Goal: Find specific page/section: Find specific page/section

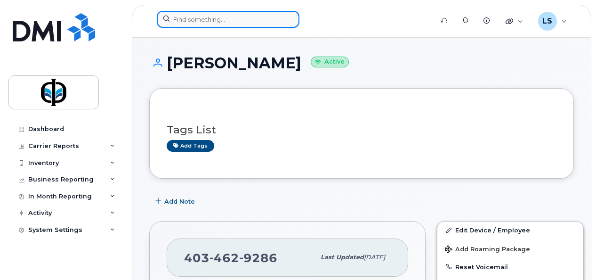
click at [198, 18] on input at bounding box center [228, 19] width 143 height 17
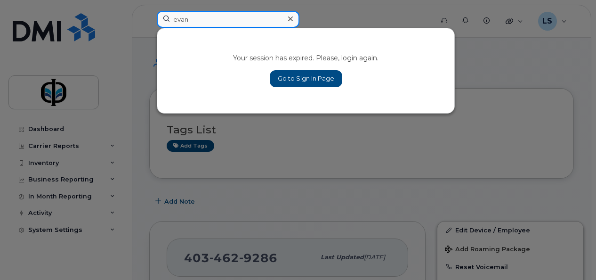
type input "evan"
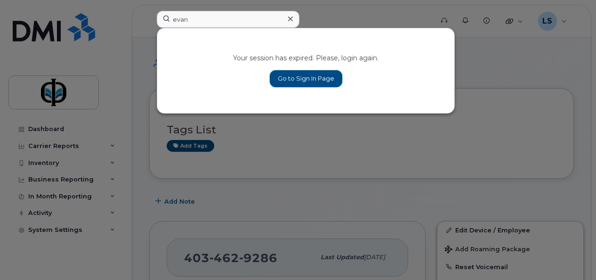
click at [300, 81] on link "Go to Sign In Page" at bounding box center [306, 78] width 73 height 17
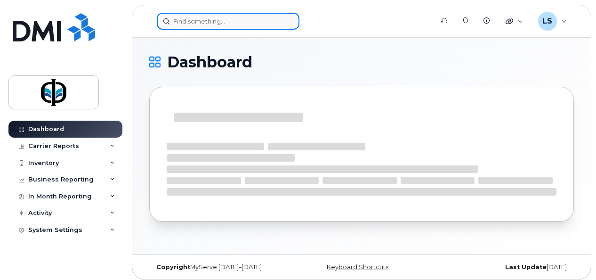
click at [203, 21] on input at bounding box center [228, 21] width 143 height 17
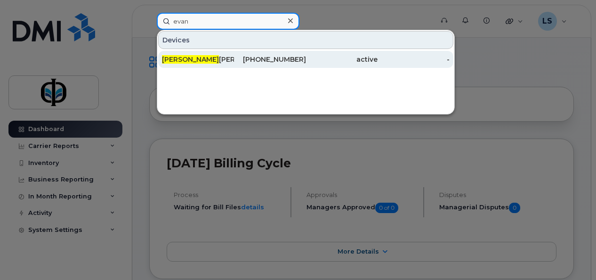
type input "evan"
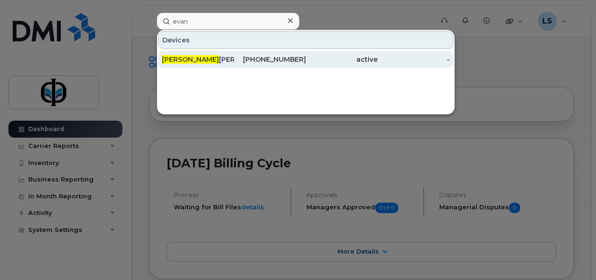
click at [214, 58] on div "Evan Wang" at bounding box center [198, 59] width 72 height 9
